Goal: Task Accomplishment & Management: Manage account settings

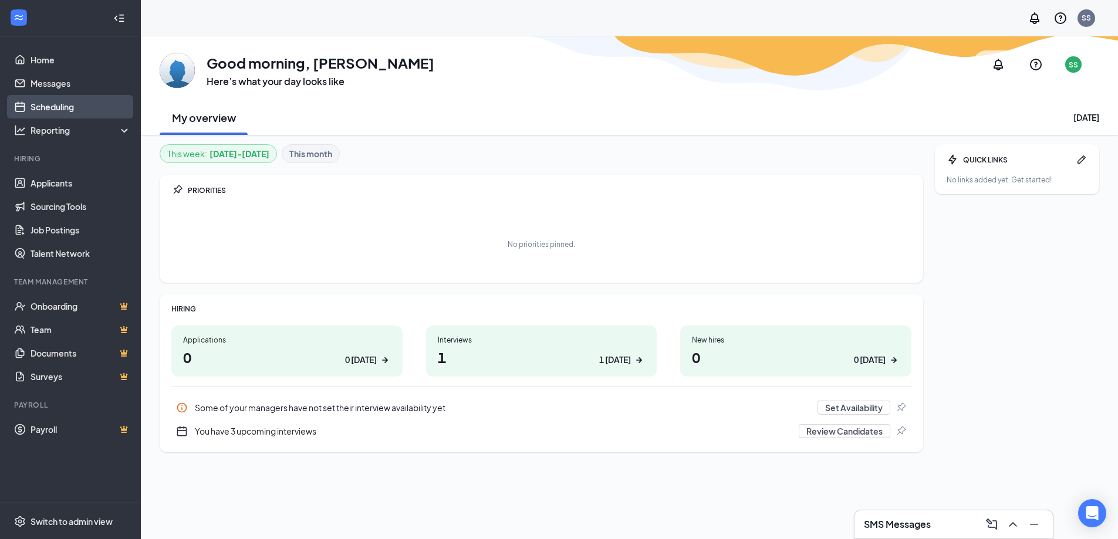
click at [61, 109] on link "Scheduling" at bounding box center [81, 106] width 100 height 23
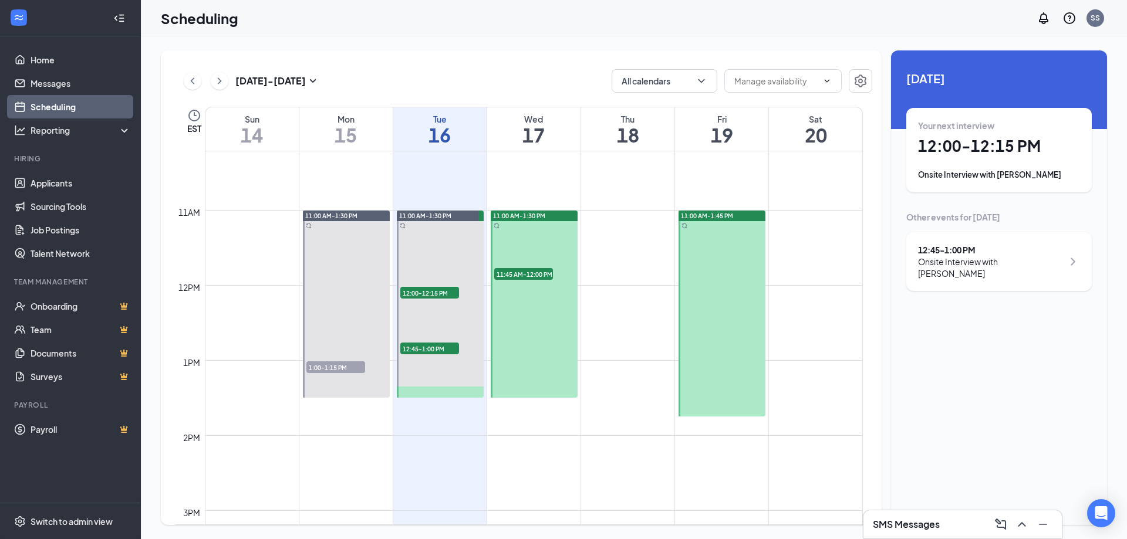
scroll to position [694, 0]
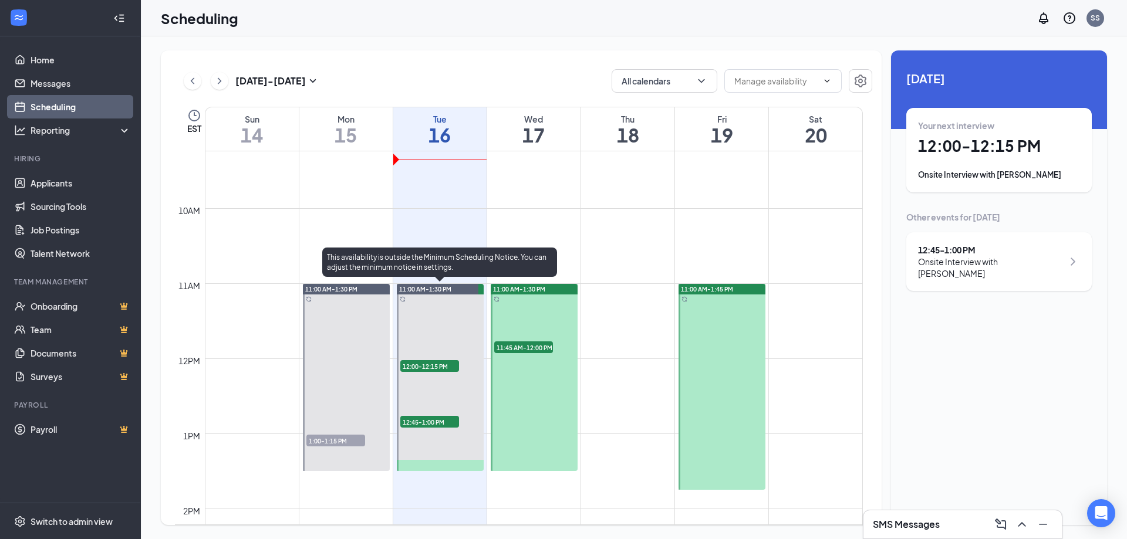
click at [407, 422] on span "12:45-1:00 PM" at bounding box center [429, 422] width 59 height 12
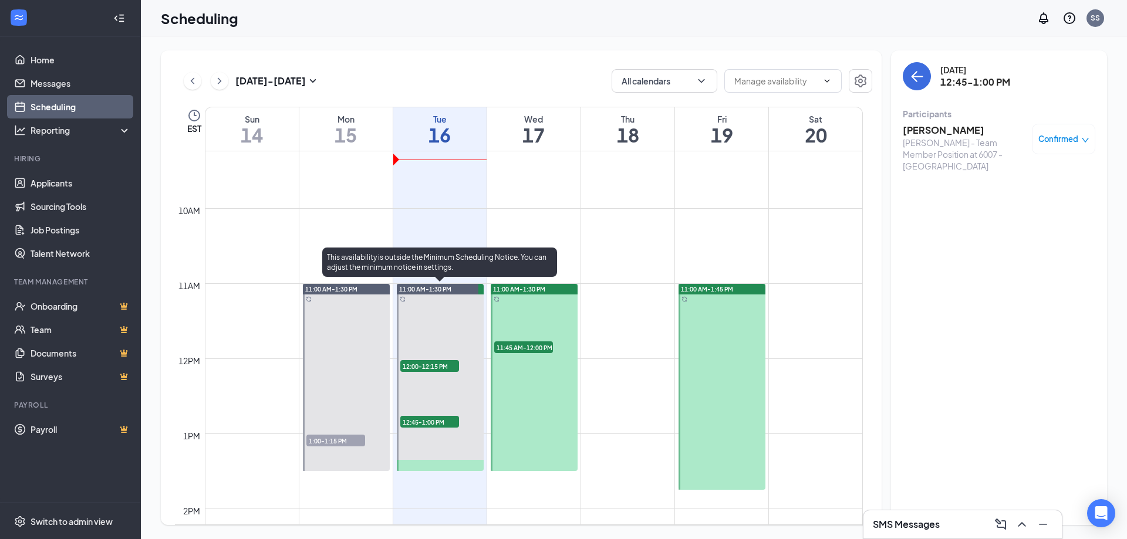
click at [413, 362] on span "12:00-12:15 PM" at bounding box center [429, 366] width 59 height 12
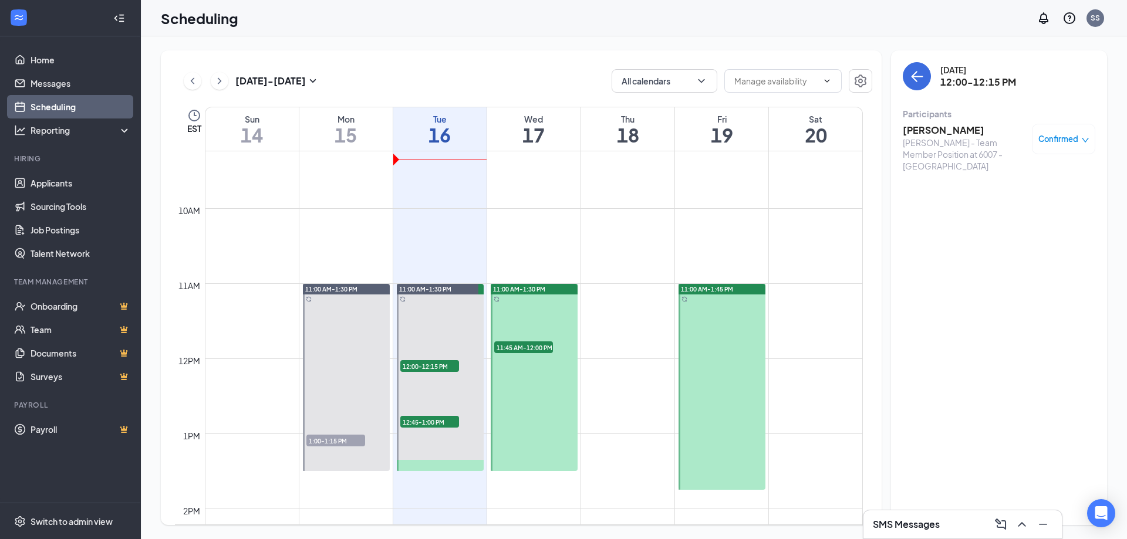
click at [515, 346] on span "11:45 AM-12:00 PM" at bounding box center [523, 348] width 59 height 12
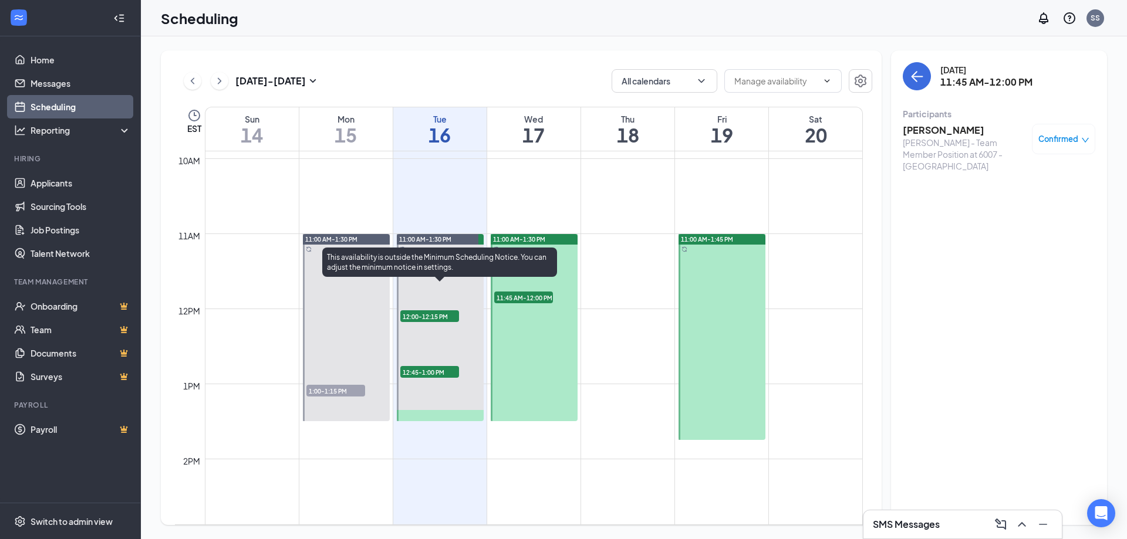
scroll to position [812, 0]
